Goal: Task Accomplishment & Management: Complete application form

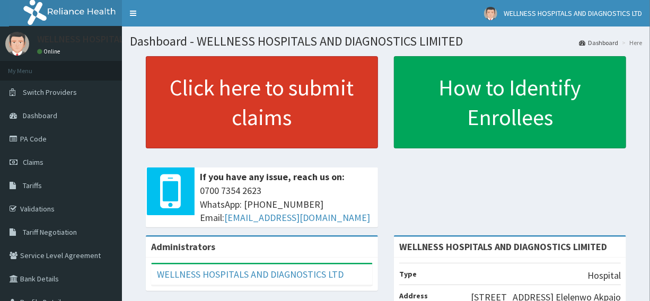
click at [265, 135] on link "Click here to submit claims" at bounding box center [262, 102] width 232 height 92
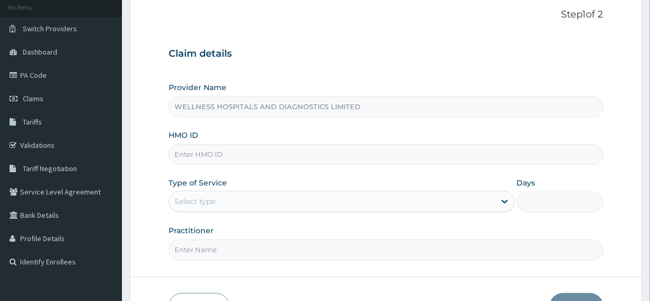
scroll to position [64, 0]
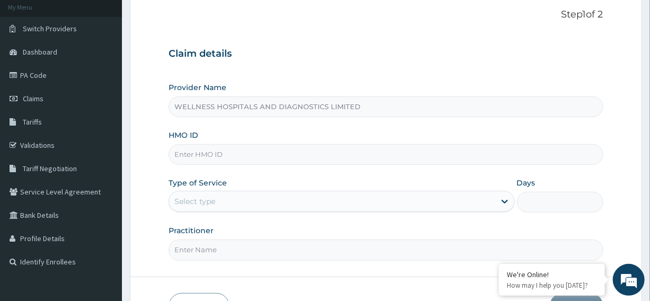
click at [350, 160] on input "HMO ID" at bounding box center [386, 154] width 434 height 21
type input "BTI/10081/A"
click at [242, 204] on div "Select type" at bounding box center [332, 201] width 326 height 17
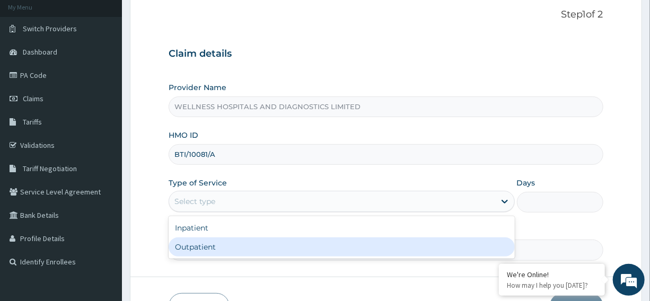
click at [210, 250] on div "Outpatient" at bounding box center [342, 247] width 346 height 19
type input "1"
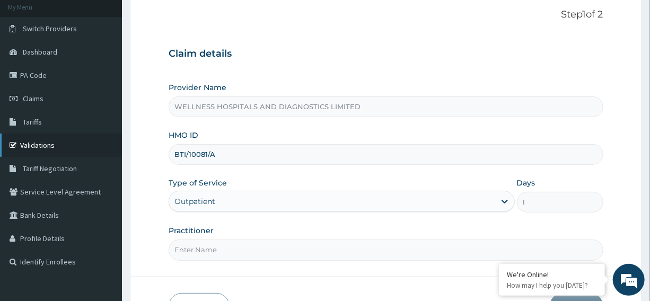
click at [48, 143] on link "Validations" at bounding box center [61, 145] width 122 height 23
